Goal: Entertainment & Leisure: Consume media (video, audio)

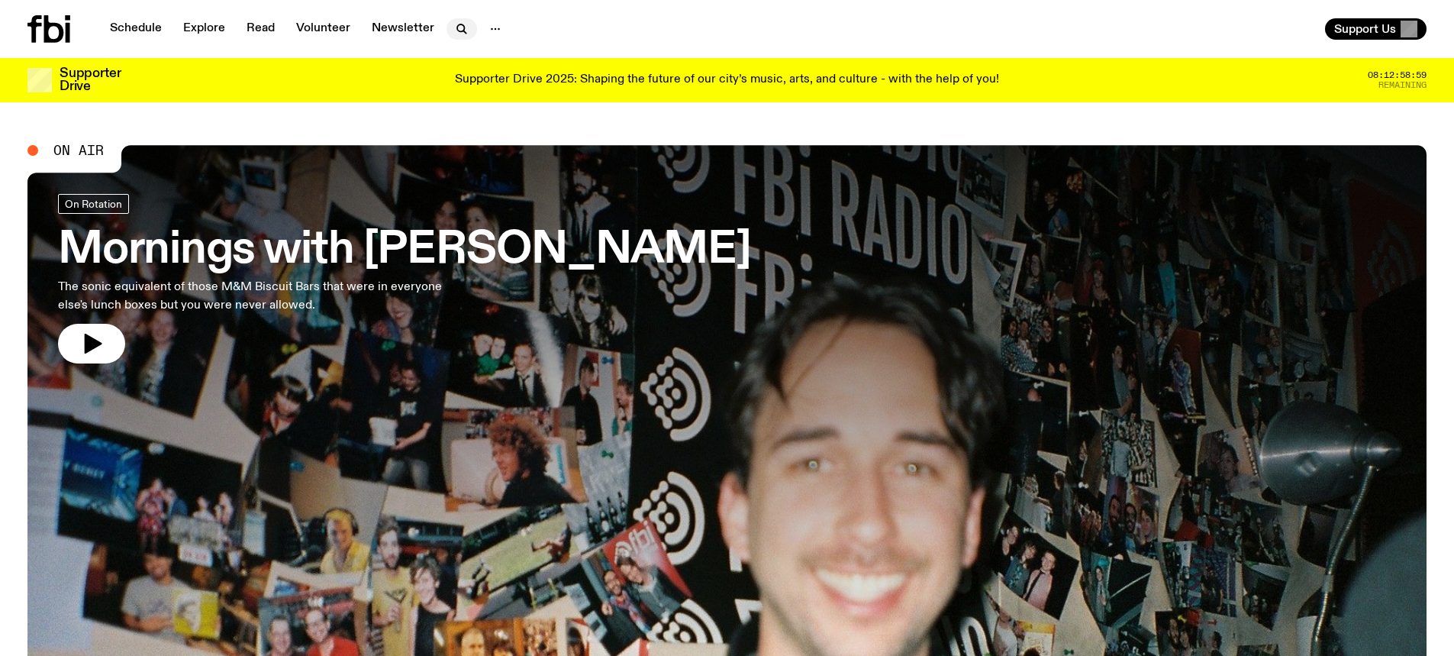
click at [464, 32] on icon "button" at bounding box center [462, 29] width 18 height 18
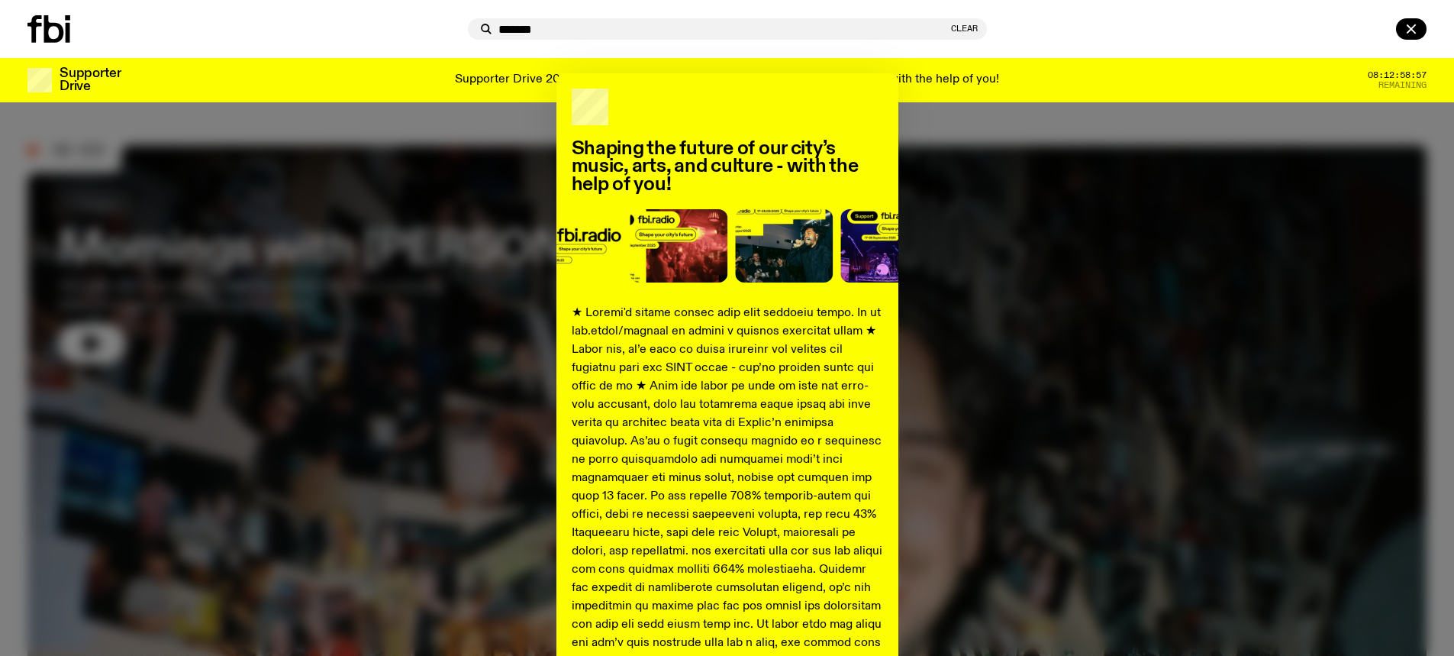
type input "*******"
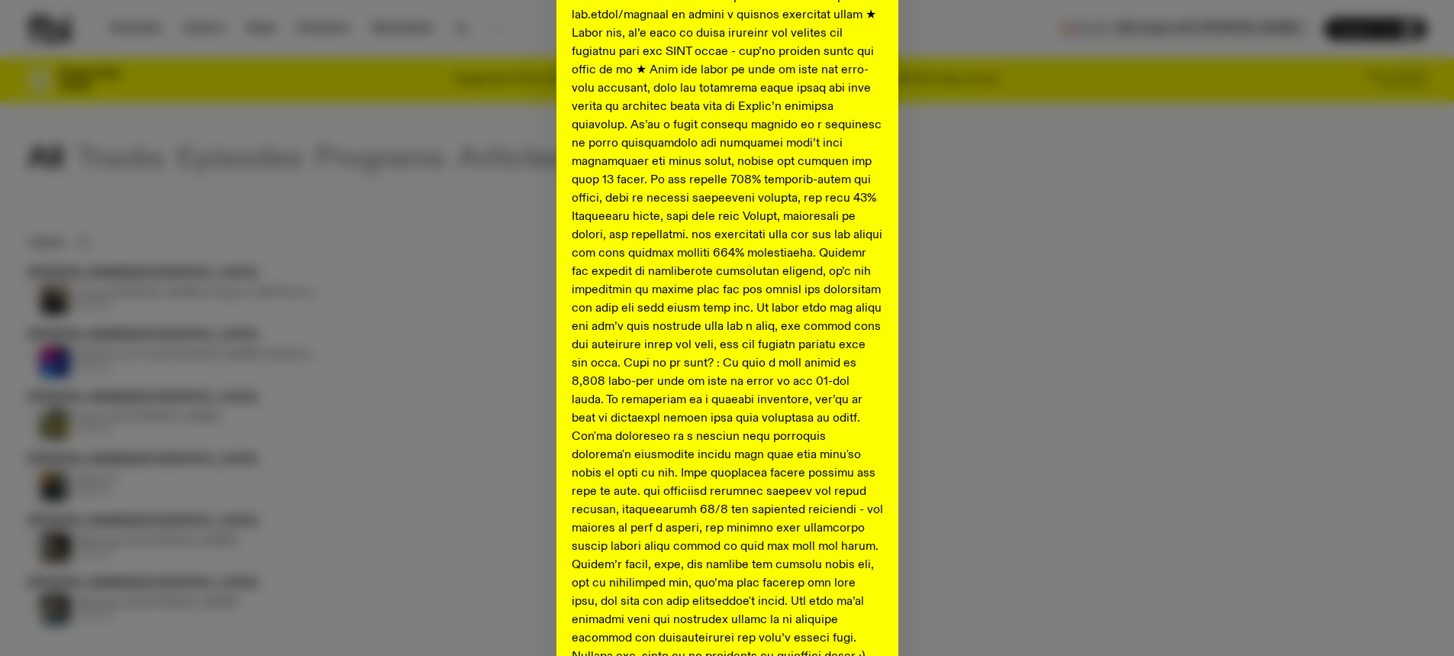
scroll to position [485, 0]
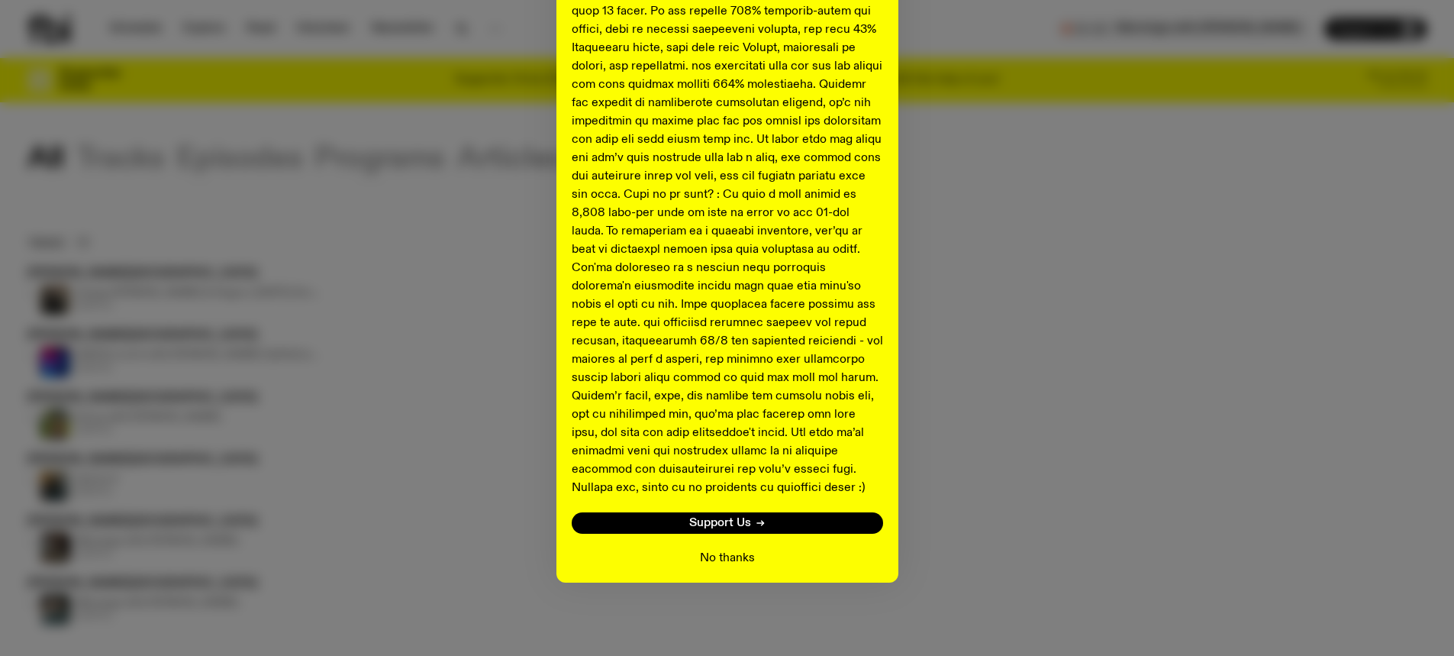
click at [705, 559] on button "No thanks" at bounding box center [727, 558] width 55 height 18
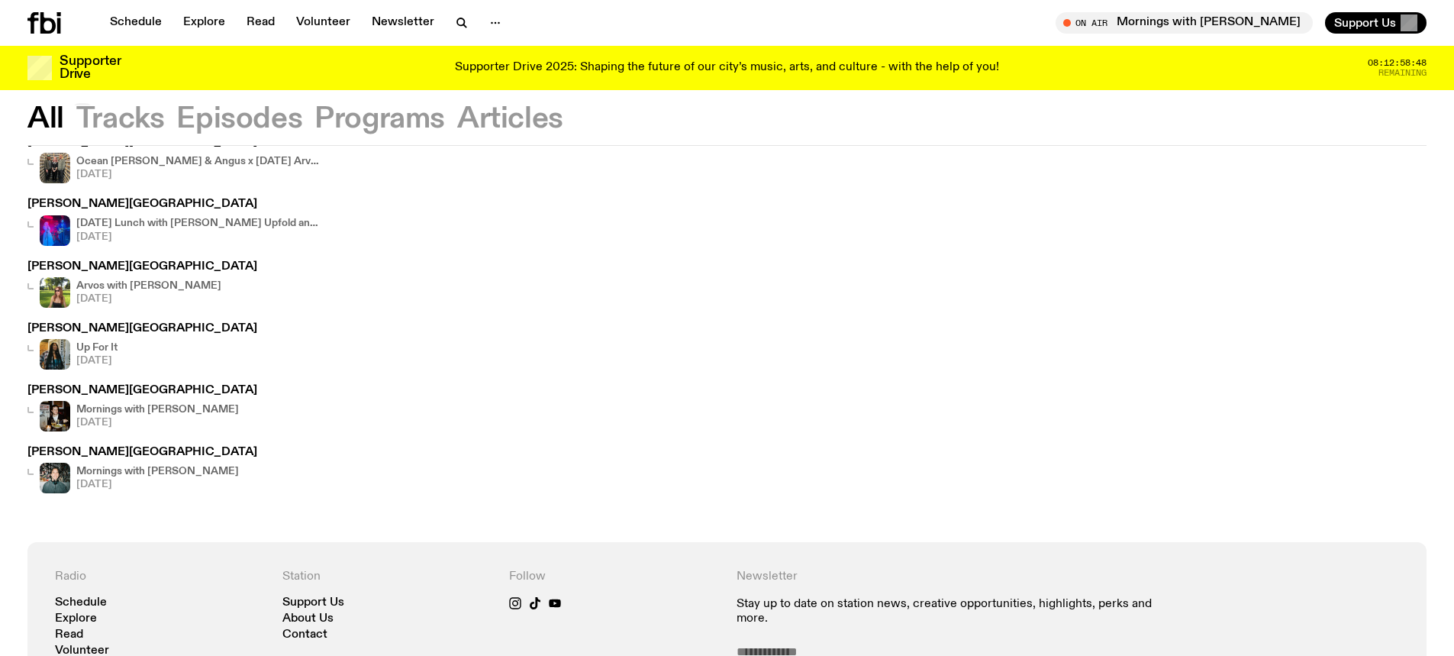
scroll to position [0, 0]
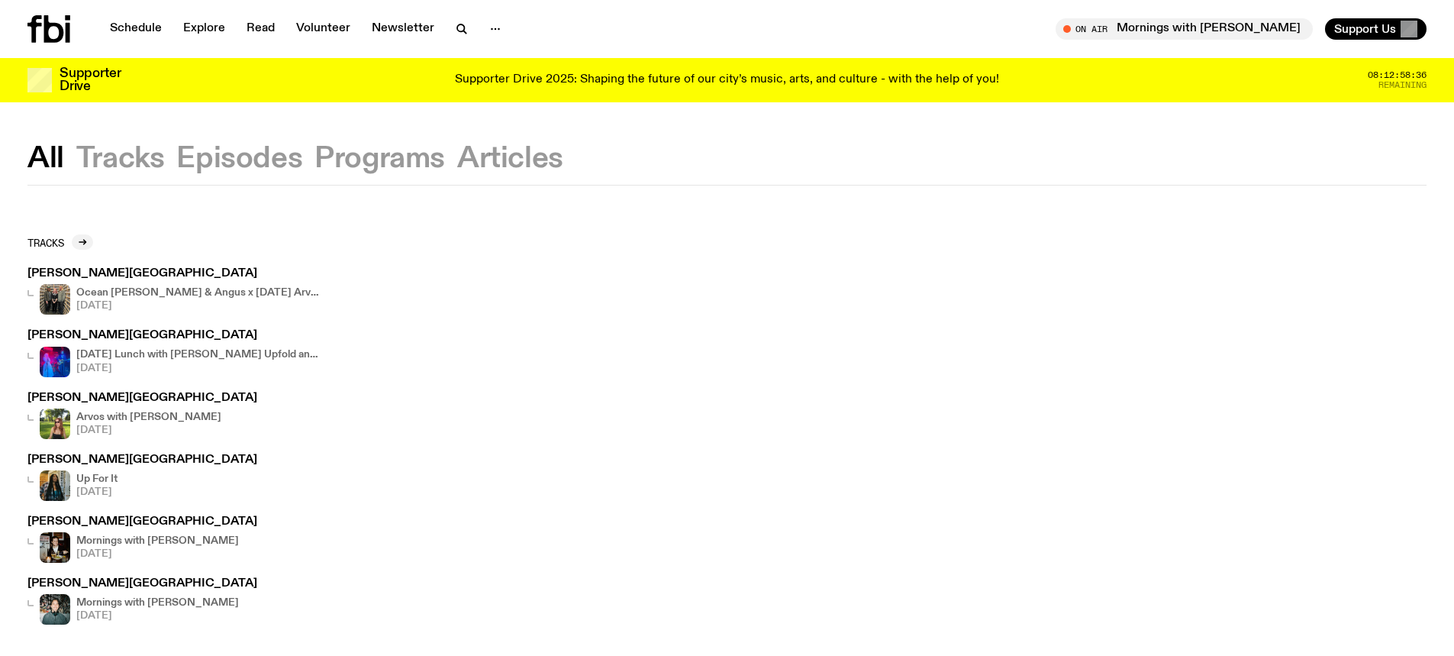
click at [285, 292] on h4 "Ocean [PERSON_NAME] & Angus x [DATE] Arvos" at bounding box center [198, 293] width 244 height 10
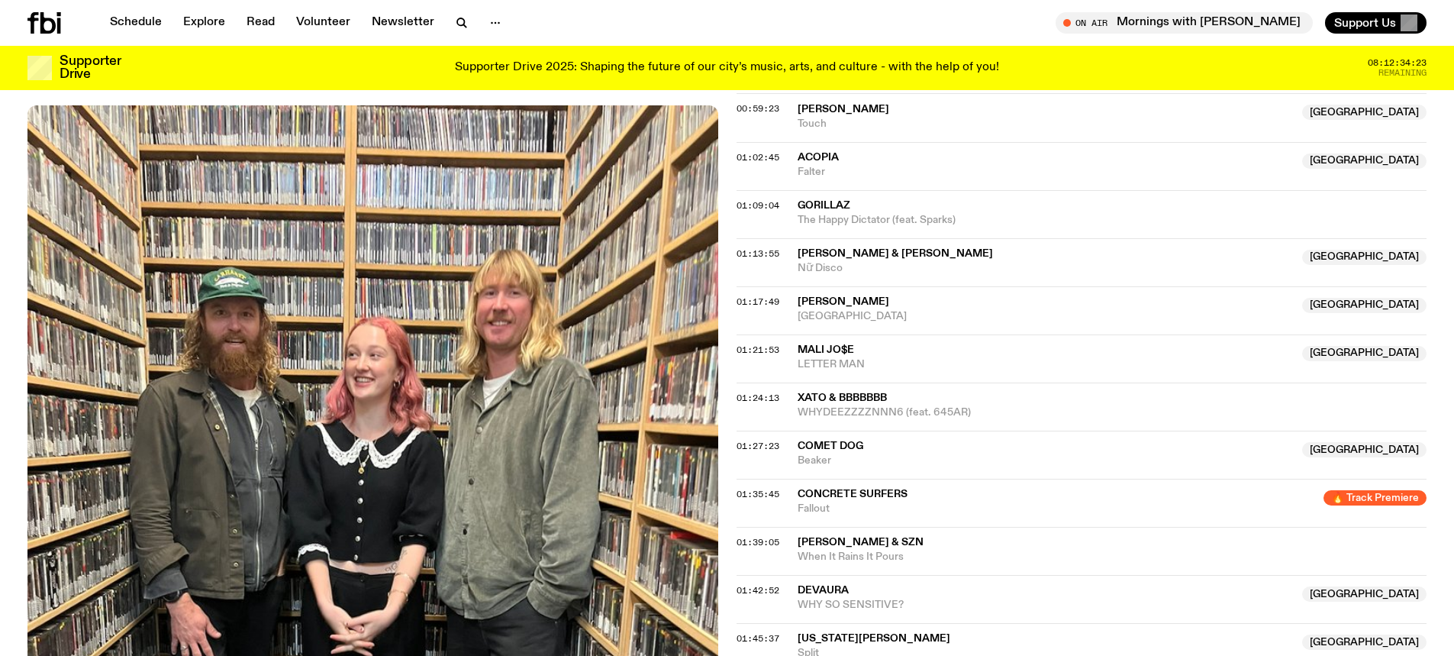
scroll to position [1292, 0]
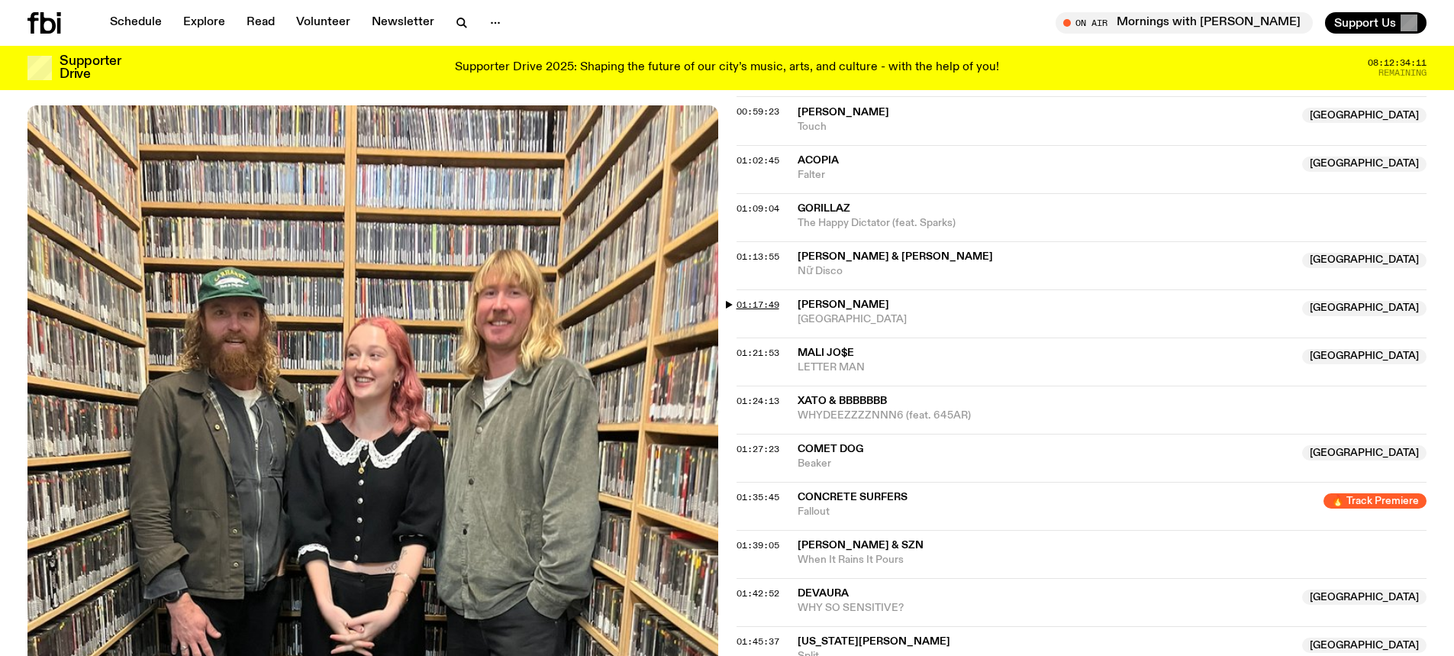
click at [737, 307] on span "01:17:49" at bounding box center [758, 304] width 43 height 12
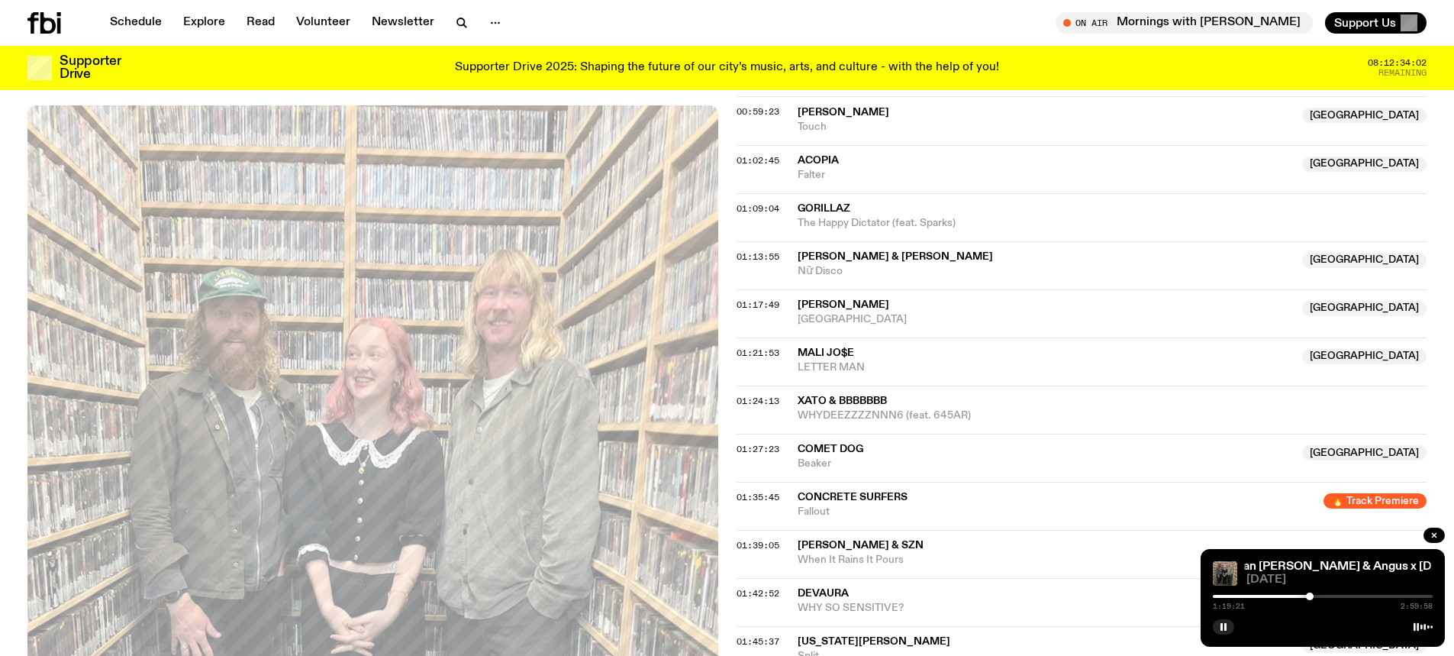
click at [1310, 597] on div at bounding box center [1310, 596] width 8 height 8
click at [1314, 597] on div at bounding box center [1314, 596] width 8 height 8
click at [1307, 596] on div at bounding box center [1307, 596] width 8 height 8
click at [1308, 595] on div at bounding box center [1308, 596] width 8 height 8
click at [1310, 595] on div at bounding box center [1310, 596] width 8 height 8
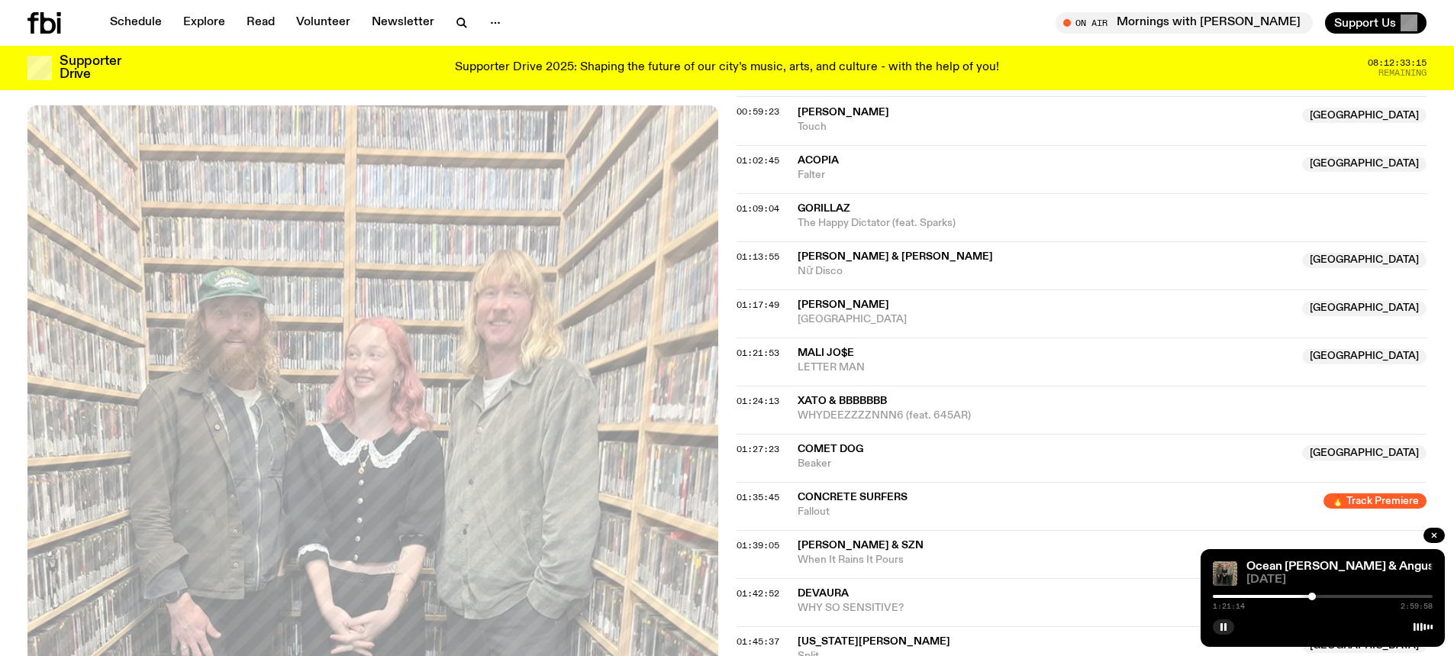
click at [1312, 596] on div at bounding box center [1312, 596] width 8 height 8
click at [1314, 594] on div at bounding box center [1315, 596] width 8 height 8
click at [1317, 594] on div at bounding box center [1317, 596] width 8 height 8
click at [1322, 595] on div at bounding box center [1322, 596] width 8 height 8
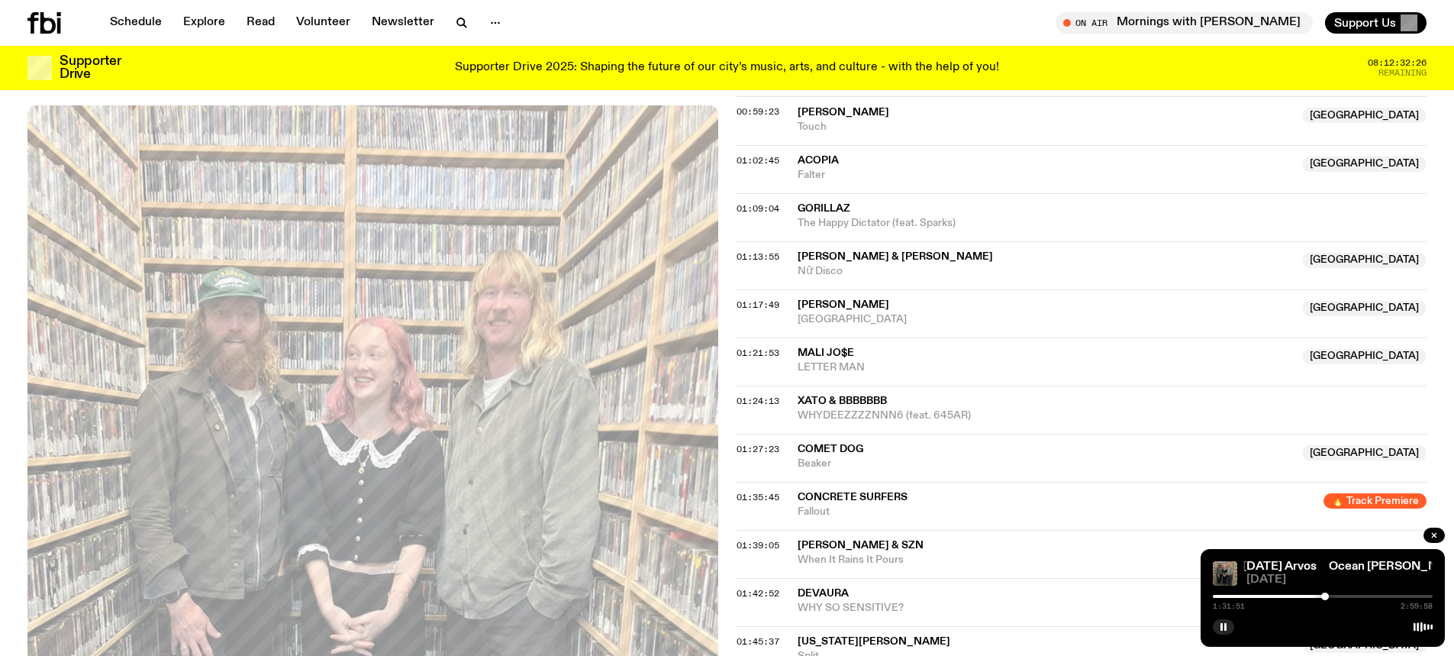
click at [1325, 597] on div at bounding box center [1325, 596] width 8 height 8
click at [1325, 593] on div at bounding box center [1325, 596] width 8 height 8
click at [1324, 592] on div at bounding box center [1324, 596] width 8 height 8
click at [1323, 595] on div at bounding box center [1323, 596] width 8 height 8
click at [1321, 595] on div at bounding box center [1321, 596] width 8 height 8
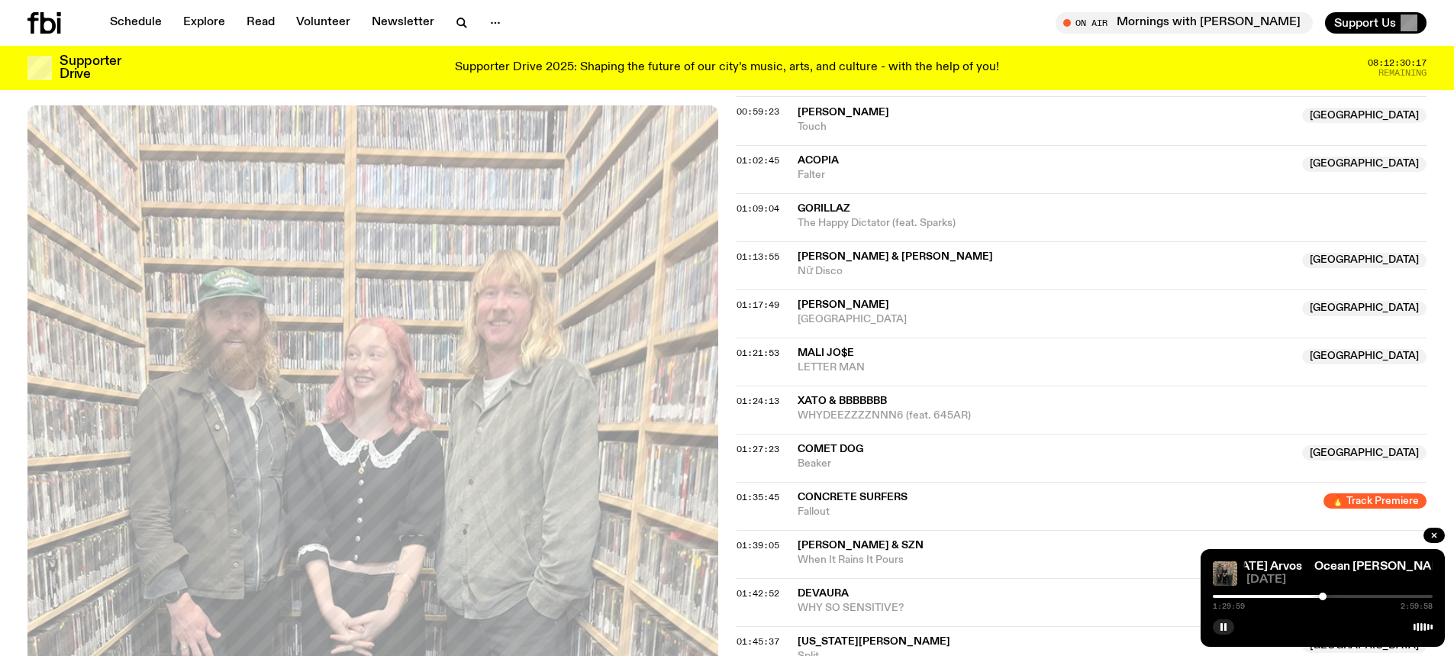
click at [1323, 595] on div at bounding box center [1323, 596] width 8 height 8
click at [1325, 595] on div at bounding box center [1325, 596] width 8 height 8
click at [1327, 595] on div at bounding box center [1327, 596] width 8 height 8
click at [1329, 596] on div at bounding box center [1329, 596] width 8 height 8
click at [1231, 627] on button "button" at bounding box center [1223, 626] width 21 height 15
